Goal: Task Accomplishment & Management: Use online tool/utility

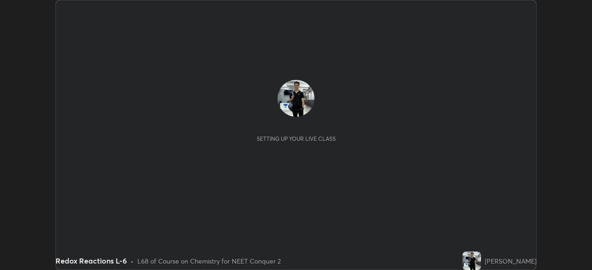
scroll to position [270, 591]
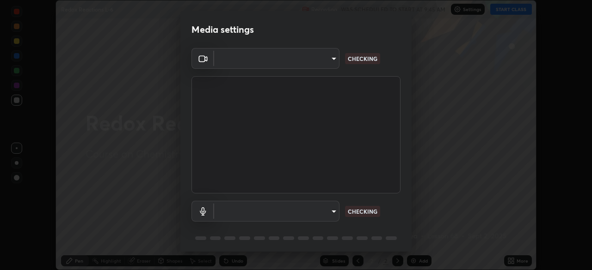
type input "e68af464f7f9ec2662c8dd58f0462b2d9bd4a3adfc91c634b4d9ed550f7d79d6"
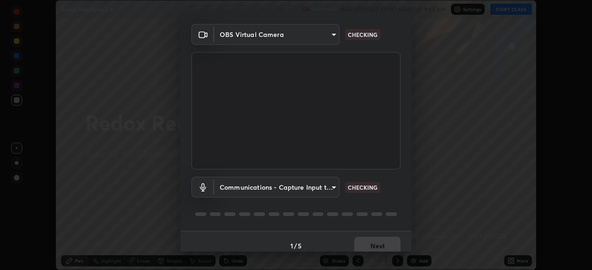
scroll to position [33, 0]
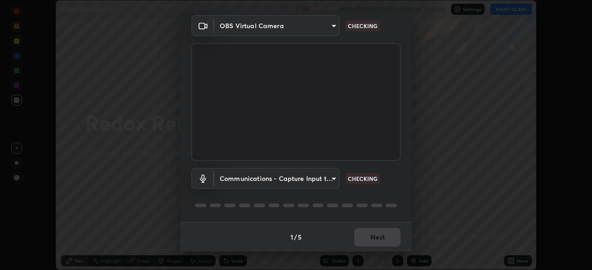
click at [336, 178] on body "Erase all Redox Reactions L-6 Recording WAS SCHEDULED TO START AT 9:45 AM Setti…" at bounding box center [296, 135] width 592 height 270
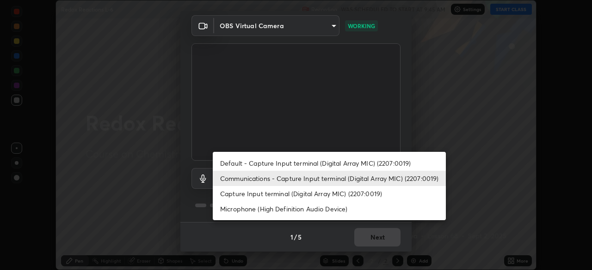
click at [328, 194] on li "Capture Input terminal (Digital Array MIC) (2207:0019)" at bounding box center [329, 193] width 233 height 15
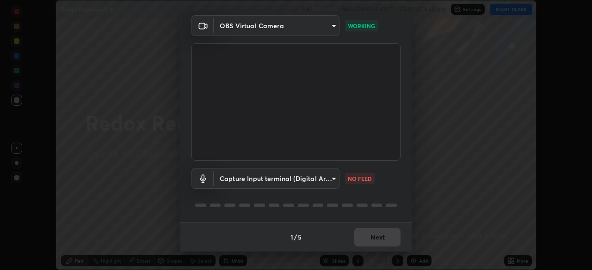
type input "4853bebbdd99daa85ec881de7c9270d417bfeaa169075121ed1ad7609d9178ff"
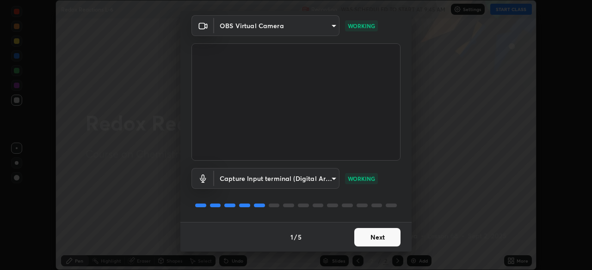
click at [380, 234] on button "Next" at bounding box center [377, 237] width 46 height 18
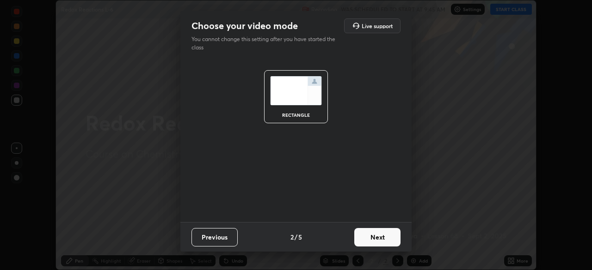
scroll to position [0, 0]
click at [374, 237] on button "Next" at bounding box center [377, 237] width 46 height 18
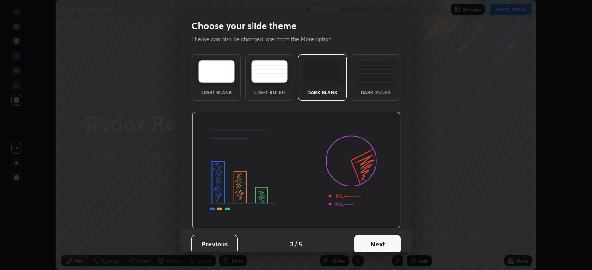
click at [373, 240] on button "Next" at bounding box center [377, 244] width 46 height 18
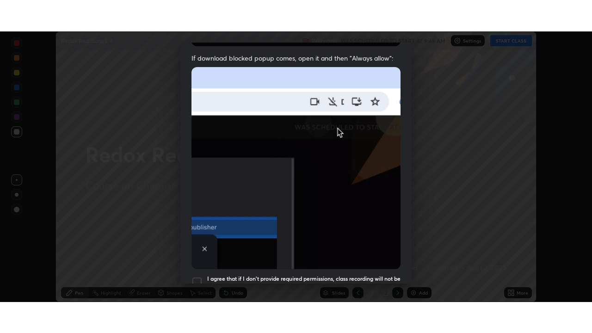
scroll to position [221, 0]
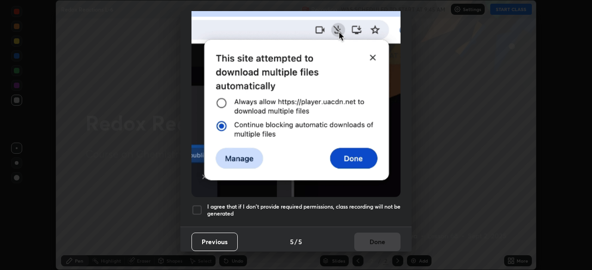
click at [198, 210] on div at bounding box center [196, 210] width 11 height 11
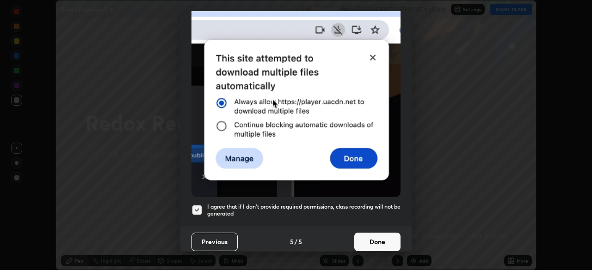
click at [366, 243] on button "Done" at bounding box center [377, 242] width 46 height 18
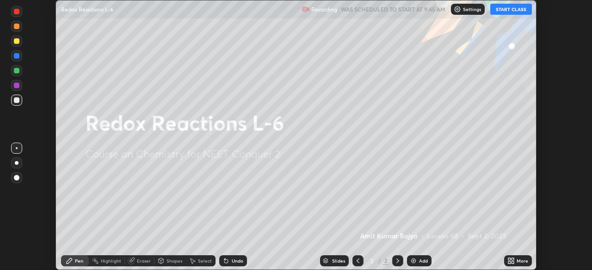
click at [419, 260] on div "Add" at bounding box center [423, 261] width 9 height 5
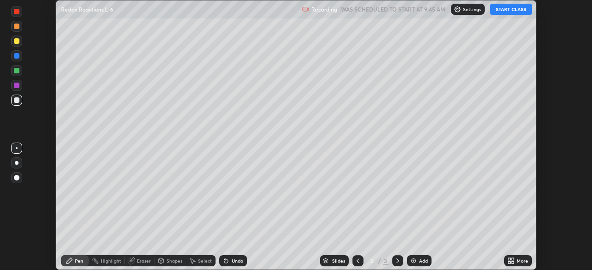
click at [517, 257] on div "More" at bounding box center [518, 261] width 28 height 11
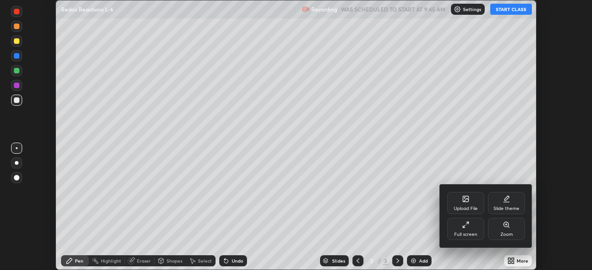
click at [469, 229] on div "Full screen" at bounding box center [465, 229] width 37 height 22
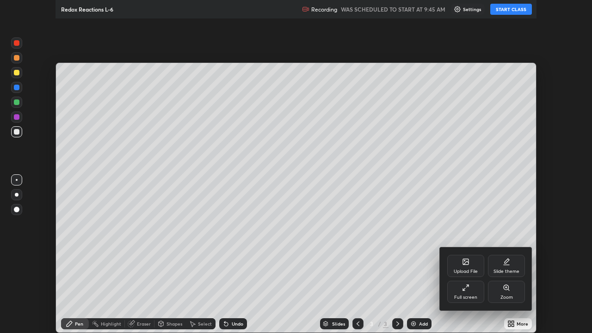
scroll to position [333, 592]
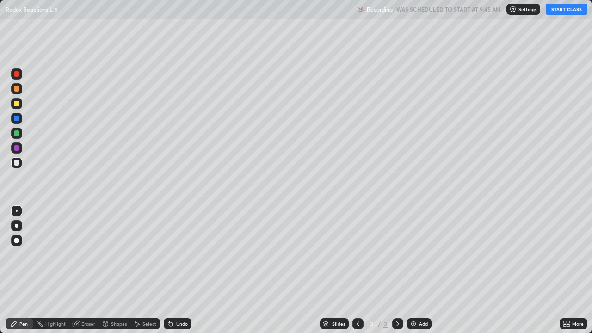
click at [564, 12] on button "START CLASS" at bounding box center [566, 9] width 42 height 11
click at [18, 73] on div at bounding box center [17, 74] width 6 height 6
click at [20, 75] on div at bounding box center [16, 73] width 11 height 11
click at [176, 270] on div "Undo" at bounding box center [182, 323] width 12 height 5
click at [174, 270] on div "Undo" at bounding box center [178, 323] width 28 height 11
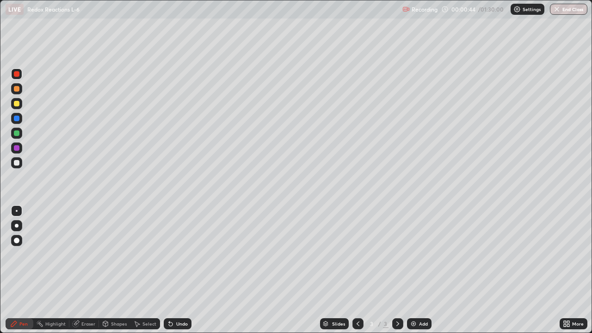
click at [178, 270] on div "Undo" at bounding box center [182, 323] width 12 height 5
click at [20, 104] on div at bounding box center [16, 103] width 11 height 11
click at [19, 147] on div at bounding box center [17, 148] width 6 height 6
click at [18, 104] on div at bounding box center [17, 104] width 6 height 6
click at [187, 270] on div "Undo" at bounding box center [178, 323] width 28 height 11
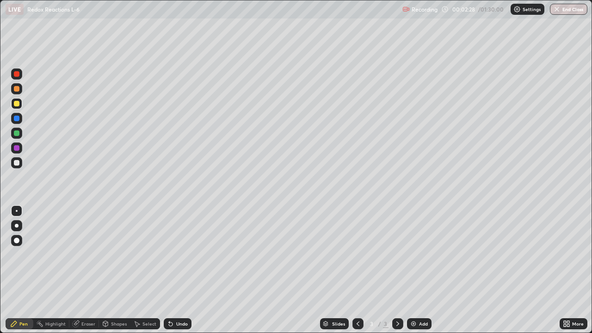
click at [18, 132] on div at bounding box center [17, 133] width 6 height 6
click at [20, 161] on div at bounding box center [16, 162] width 11 height 11
click at [19, 148] on div at bounding box center [17, 148] width 6 height 6
click at [17, 163] on div at bounding box center [17, 163] width 6 height 6
click at [18, 147] on div at bounding box center [17, 148] width 6 height 6
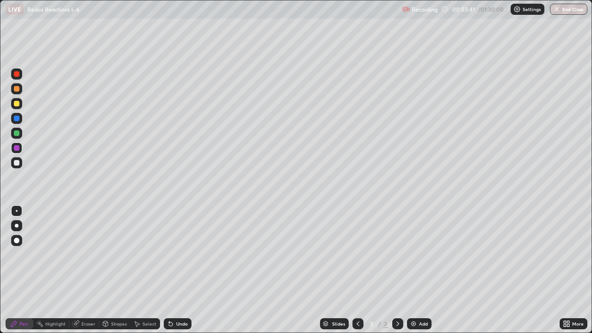
click at [20, 133] on div at bounding box center [16, 133] width 11 height 11
click at [22, 104] on div at bounding box center [16, 103] width 11 height 11
click at [20, 162] on div at bounding box center [16, 162] width 11 height 11
click at [21, 134] on div at bounding box center [16, 133] width 11 height 11
click at [21, 150] on div at bounding box center [16, 147] width 11 height 11
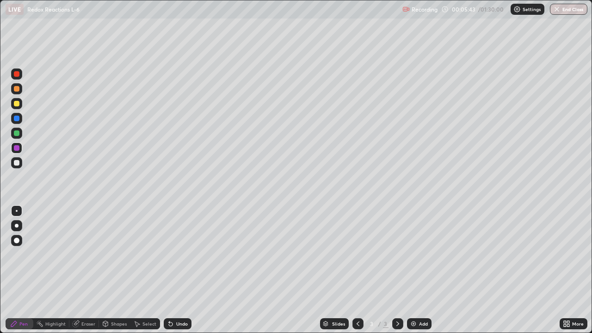
click at [19, 163] on div at bounding box center [17, 163] width 6 height 6
click at [17, 148] on div at bounding box center [17, 148] width 6 height 6
click at [182, 270] on div "Undo" at bounding box center [182, 323] width 12 height 5
click at [22, 104] on div at bounding box center [16, 103] width 11 height 11
click at [177, 270] on div "Undo" at bounding box center [182, 323] width 12 height 5
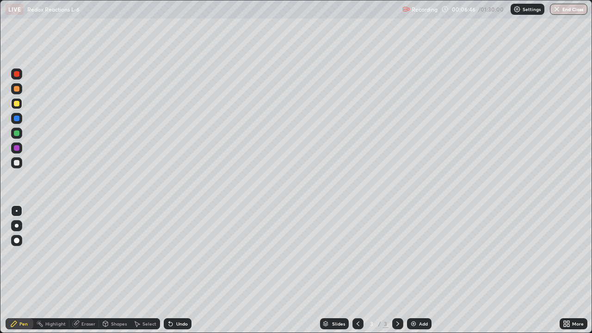
click at [18, 119] on div at bounding box center [17, 119] width 6 height 6
click at [18, 104] on div at bounding box center [17, 104] width 6 height 6
click at [17, 133] on div at bounding box center [17, 133] width 6 height 6
click at [20, 162] on div at bounding box center [16, 162] width 11 height 11
click at [20, 90] on div at bounding box center [16, 88] width 11 height 11
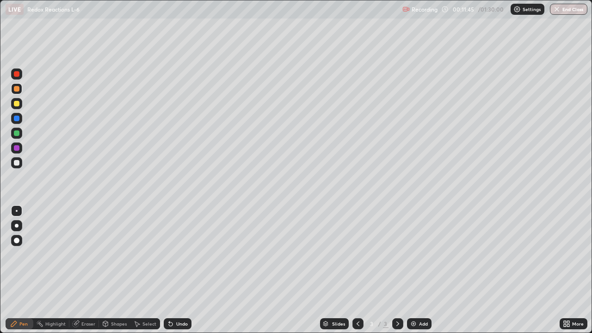
click at [18, 149] on div at bounding box center [17, 148] width 6 height 6
click at [17, 162] on div at bounding box center [17, 163] width 6 height 6
click at [20, 147] on div at bounding box center [16, 147] width 11 height 11
click at [425, 270] on div "Add" at bounding box center [419, 323] width 25 height 11
click at [20, 134] on div at bounding box center [16, 133] width 11 height 11
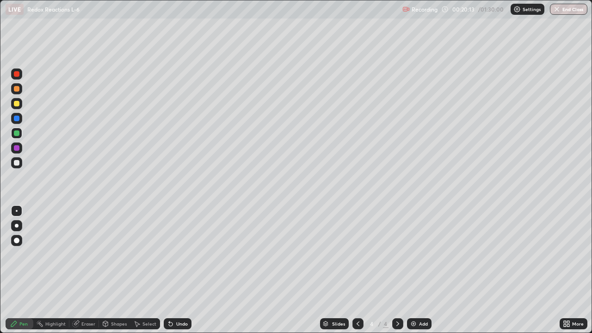
click at [20, 74] on div at bounding box center [16, 73] width 11 height 11
click at [20, 104] on div at bounding box center [16, 103] width 11 height 11
click at [22, 132] on div at bounding box center [16, 133] width 11 height 11
click at [21, 147] on div at bounding box center [16, 147] width 11 height 11
click at [19, 103] on div at bounding box center [17, 104] width 6 height 6
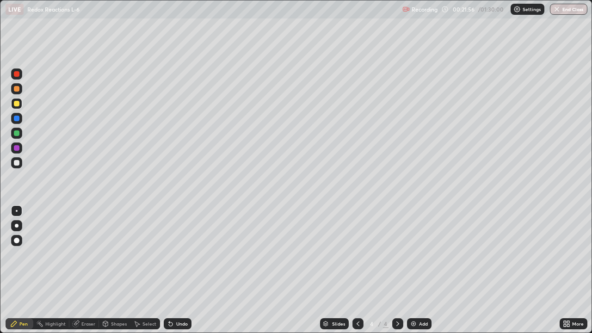
click at [19, 119] on div at bounding box center [17, 119] width 6 height 6
click at [20, 103] on div at bounding box center [16, 103] width 11 height 11
click at [18, 149] on div at bounding box center [17, 148] width 6 height 6
click at [17, 104] on div at bounding box center [17, 104] width 6 height 6
click at [170, 270] on icon at bounding box center [171, 324] width 4 height 4
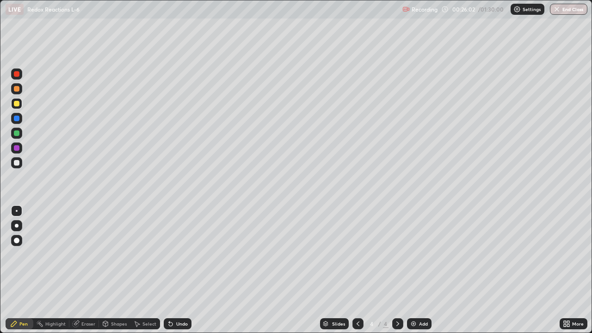
click at [187, 270] on div "Undo" at bounding box center [178, 323] width 28 height 11
click at [424, 270] on div "Add" at bounding box center [423, 323] width 9 height 5
click at [20, 76] on div at bounding box center [16, 73] width 11 height 11
click at [19, 108] on div at bounding box center [16, 103] width 11 height 11
click at [20, 132] on div at bounding box center [16, 133] width 11 height 11
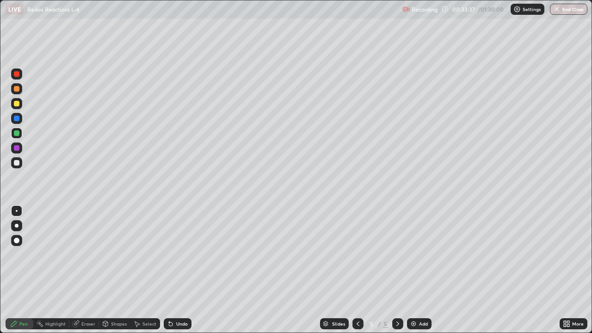
click at [21, 148] on div at bounding box center [16, 147] width 11 height 11
click at [17, 133] on div at bounding box center [17, 133] width 6 height 6
click at [21, 161] on div at bounding box center [16, 162] width 11 height 11
click at [180, 270] on div "Undo" at bounding box center [178, 323] width 28 height 11
click at [19, 90] on div at bounding box center [17, 89] width 6 height 6
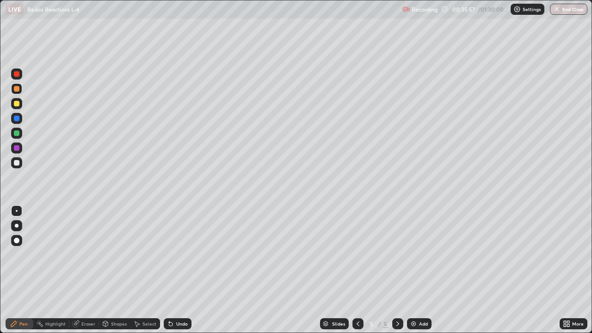
click at [20, 73] on div at bounding box center [16, 73] width 11 height 11
click at [17, 118] on div at bounding box center [17, 119] width 6 height 6
click at [21, 133] on div at bounding box center [16, 133] width 11 height 11
click at [422, 270] on div "Add" at bounding box center [423, 323] width 9 height 5
click at [21, 77] on div at bounding box center [16, 73] width 11 height 11
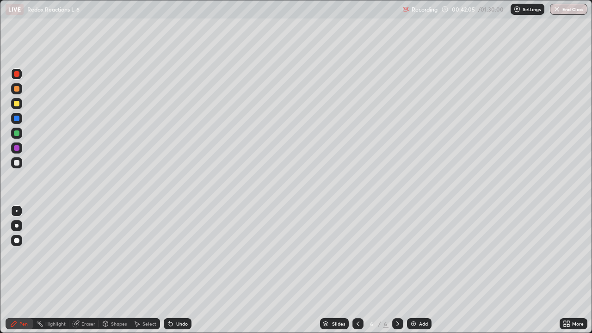
click at [176, 270] on div "Undo" at bounding box center [182, 323] width 12 height 5
click at [18, 162] on div at bounding box center [17, 163] width 6 height 6
click at [21, 104] on div at bounding box center [16, 103] width 11 height 11
click at [21, 89] on div at bounding box center [16, 88] width 11 height 11
click at [21, 75] on div at bounding box center [16, 73] width 11 height 11
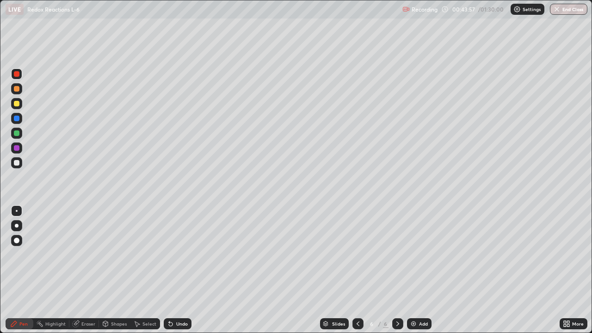
click at [17, 133] on div at bounding box center [17, 133] width 6 height 6
click at [21, 146] on div at bounding box center [16, 147] width 11 height 11
click at [21, 103] on div at bounding box center [16, 103] width 11 height 11
click at [21, 148] on div at bounding box center [16, 147] width 11 height 11
click at [184, 270] on div "Undo" at bounding box center [182, 323] width 12 height 5
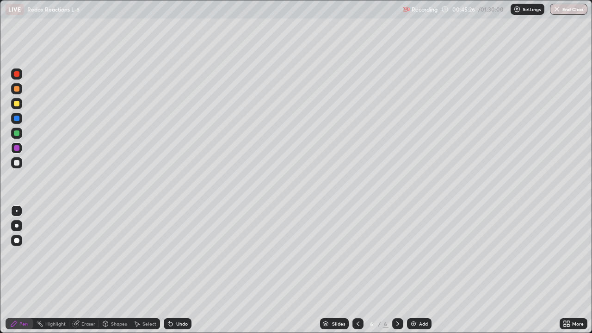
click at [184, 270] on div "Undo" at bounding box center [182, 323] width 12 height 5
click at [20, 163] on div at bounding box center [16, 162] width 11 height 11
click at [17, 148] on div at bounding box center [17, 148] width 6 height 6
click at [18, 132] on div at bounding box center [17, 133] width 6 height 6
click at [21, 75] on div at bounding box center [16, 73] width 11 height 11
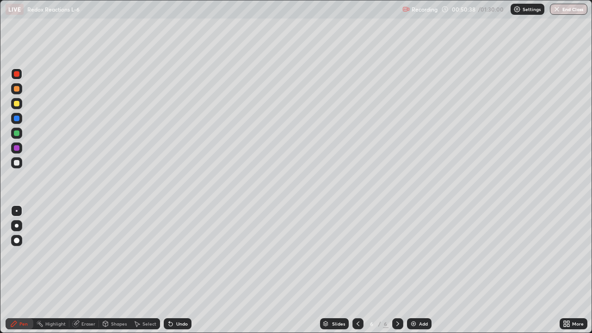
click at [20, 162] on div at bounding box center [16, 162] width 11 height 11
click at [183, 270] on div "Undo" at bounding box center [182, 323] width 12 height 5
click at [17, 134] on div at bounding box center [17, 133] width 6 height 6
click at [147, 270] on div "Select" at bounding box center [149, 323] width 14 height 5
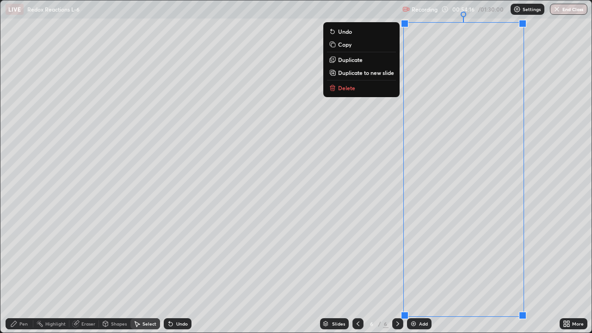
click at [375, 72] on p "Duplicate to new slide" at bounding box center [366, 72] width 56 height 7
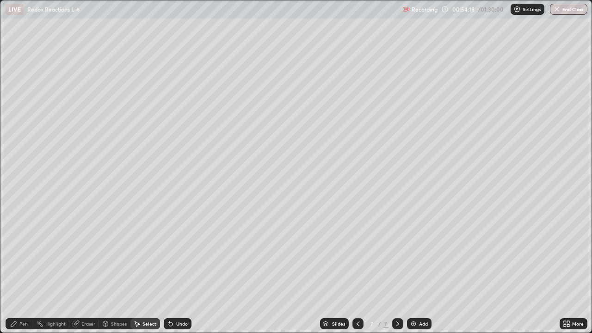
click at [30, 270] on div "Pen" at bounding box center [20, 323] width 28 height 11
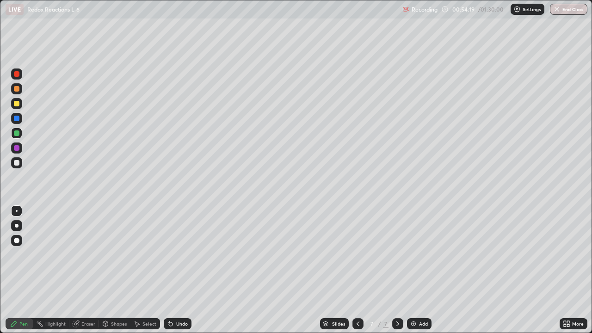
click at [18, 150] on div at bounding box center [17, 148] width 6 height 6
click at [19, 164] on div at bounding box center [17, 163] width 6 height 6
click at [21, 147] on div at bounding box center [16, 147] width 11 height 11
click at [17, 104] on div at bounding box center [17, 104] width 6 height 6
click at [18, 165] on div at bounding box center [17, 163] width 6 height 6
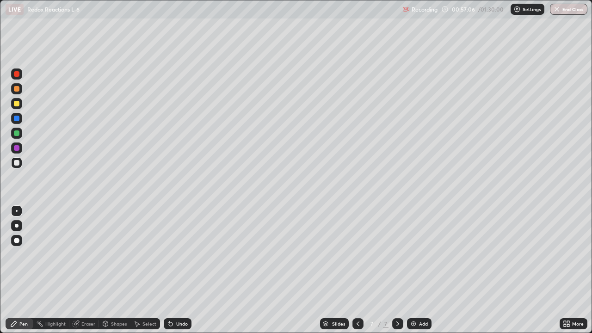
click at [18, 147] on div at bounding box center [17, 148] width 6 height 6
click at [22, 133] on div at bounding box center [16, 133] width 11 height 11
click at [426, 270] on div "Add" at bounding box center [423, 323] width 9 height 5
click at [21, 74] on div at bounding box center [16, 73] width 11 height 11
click at [20, 103] on div at bounding box center [16, 103] width 11 height 11
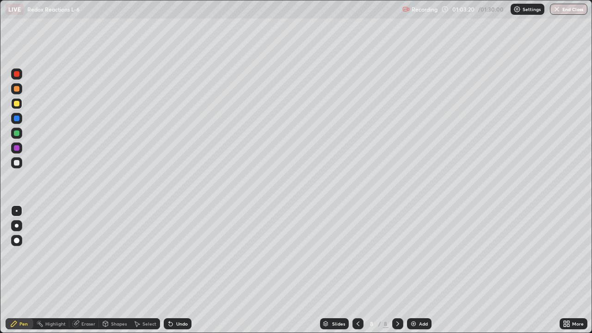
click at [17, 163] on div at bounding box center [17, 163] width 6 height 6
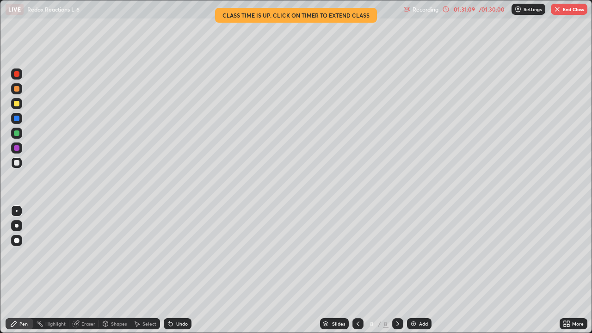
click at [109, 270] on div "Shapes" at bounding box center [114, 323] width 31 height 11
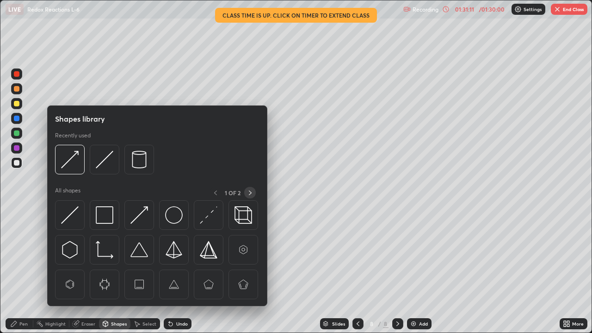
click at [250, 192] on icon at bounding box center [249, 192] width 7 height 7
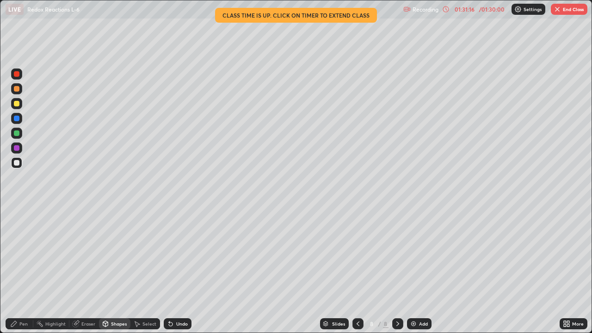
click at [56, 270] on div "Highlight" at bounding box center [55, 323] width 20 height 5
click at [18, 270] on div "Pen" at bounding box center [20, 323] width 28 height 11
click at [40, 270] on circle at bounding box center [40, 321] width 1 height 1
click at [357, 270] on icon at bounding box center [357, 323] width 7 height 7
click at [360, 270] on div at bounding box center [357, 323] width 11 height 11
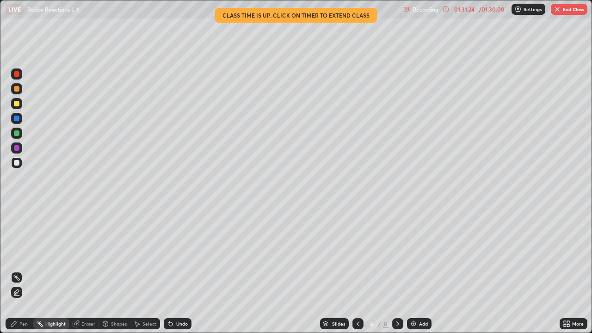
click at [179, 270] on div "Undo" at bounding box center [182, 323] width 12 height 5
click at [357, 270] on icon at bounding box center [357, 323] width 7 height 7
click at [355, 270] on div at bounding box center [357, 323] width 11 height 11
click at [357, 270] on icon at bounding box center [357, 323] width 7 height 7
click at [56, 270] on div "Highlight" at bounding box center [55, 323] width 20 height 5
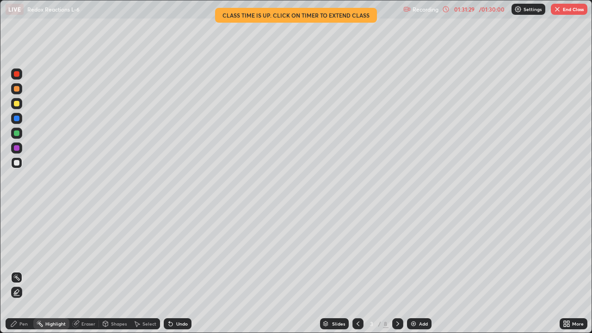
click at [24, 270] on div "Pen" at bounding box center [23, 323] width 8 height 5
click at [575, 8] on button "End Class" at bounding box center [569, 9] width 37 height 11
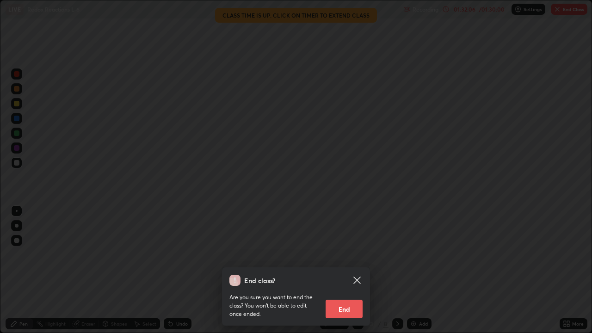
click at [348, 270] on button "End" at bounding box center [343, 309] width 37 height 18
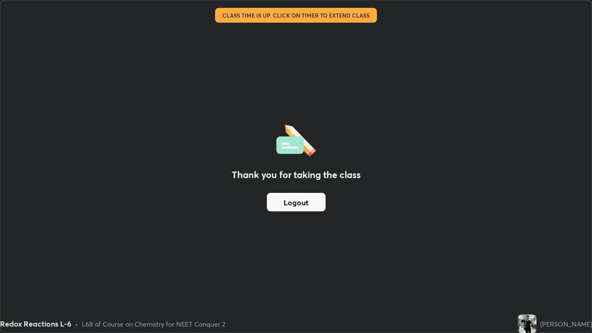
click at [319, 199] on button "Logout" at bounding box center [296, 202] width 59 height 18
